Goal: Navigation & Orientation: Understand site structure

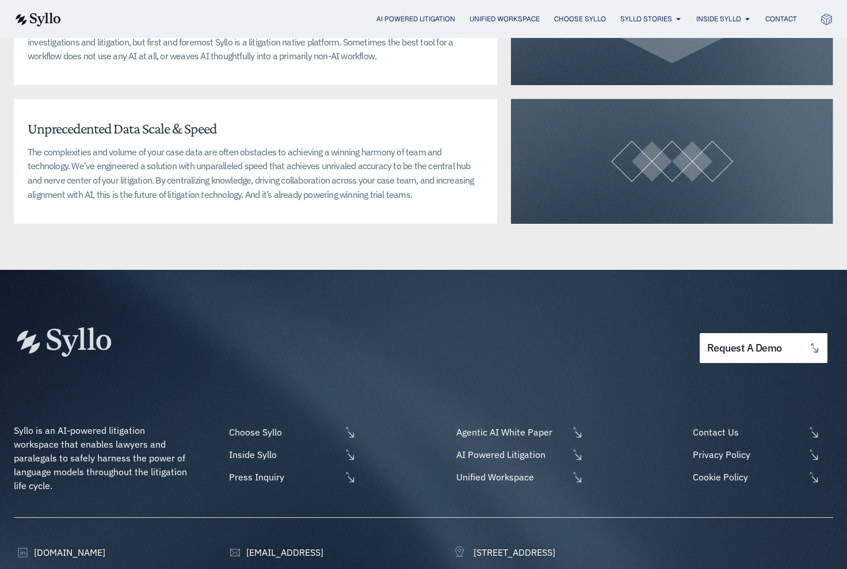
scroll to position [2908, 0]
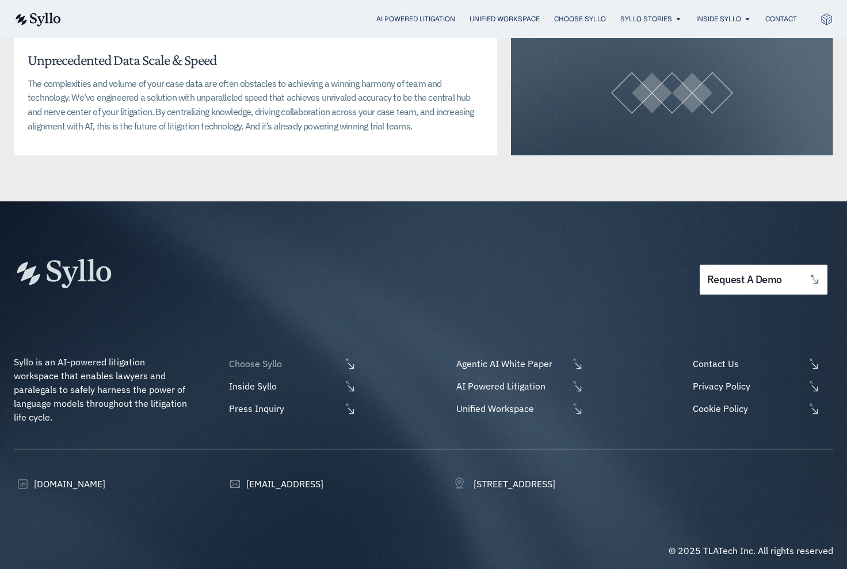
click at [252, 357] on span "Choose Syllo" at bounding box center [283, 364] width 115 height 14
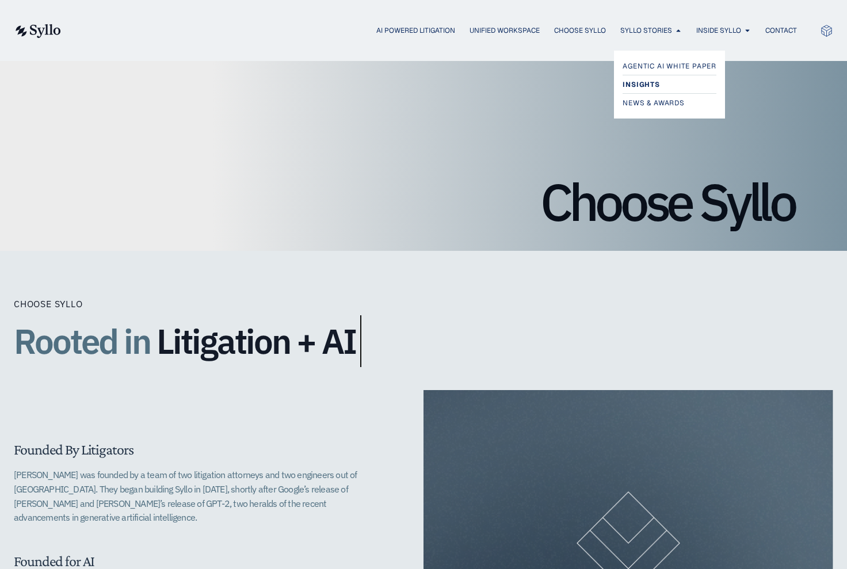
click at [645, 85] on span "Insights" at bounding box center [640, 85] width 37 height 14
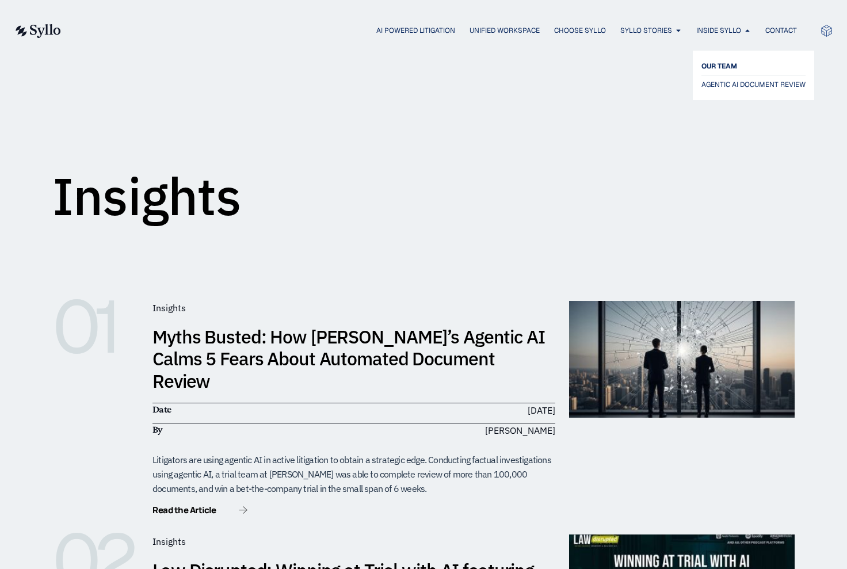
click at [726, 63] on span "OUR TEAM" at bounding box center [719, 66] width 36 height 14
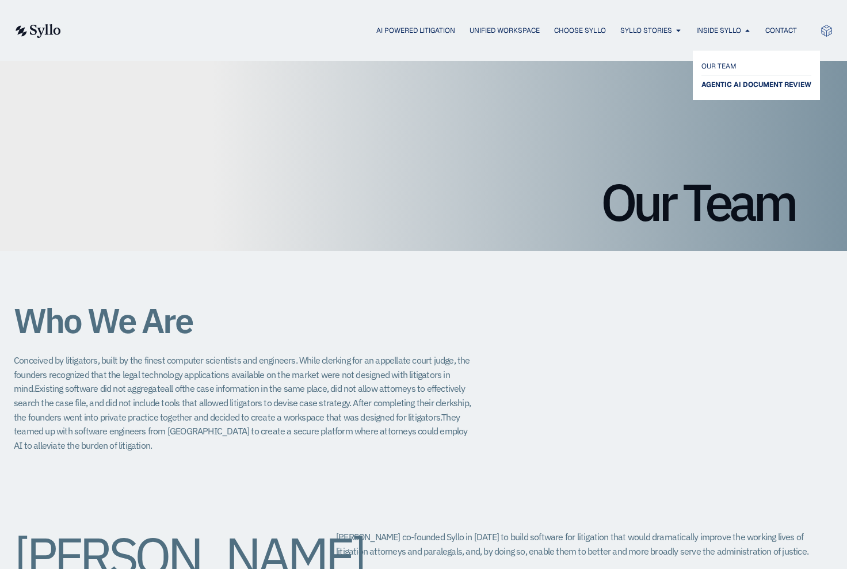
click at [734, 85] on span "AGENTIC AI DOCUMENT REVIEW" at bounding box center [756, 85] width 110 height 14
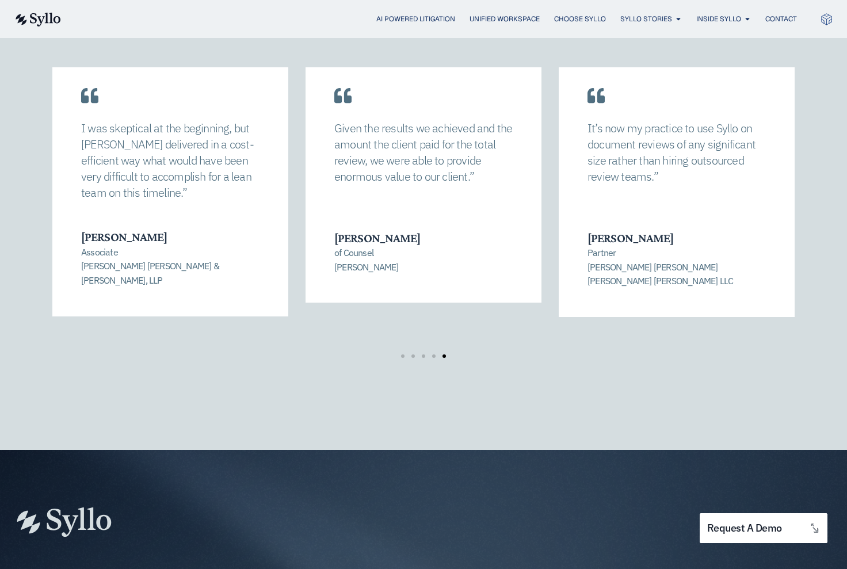
scroll to position [1743, 0]
